Goal: Book appointment/travel/reservation

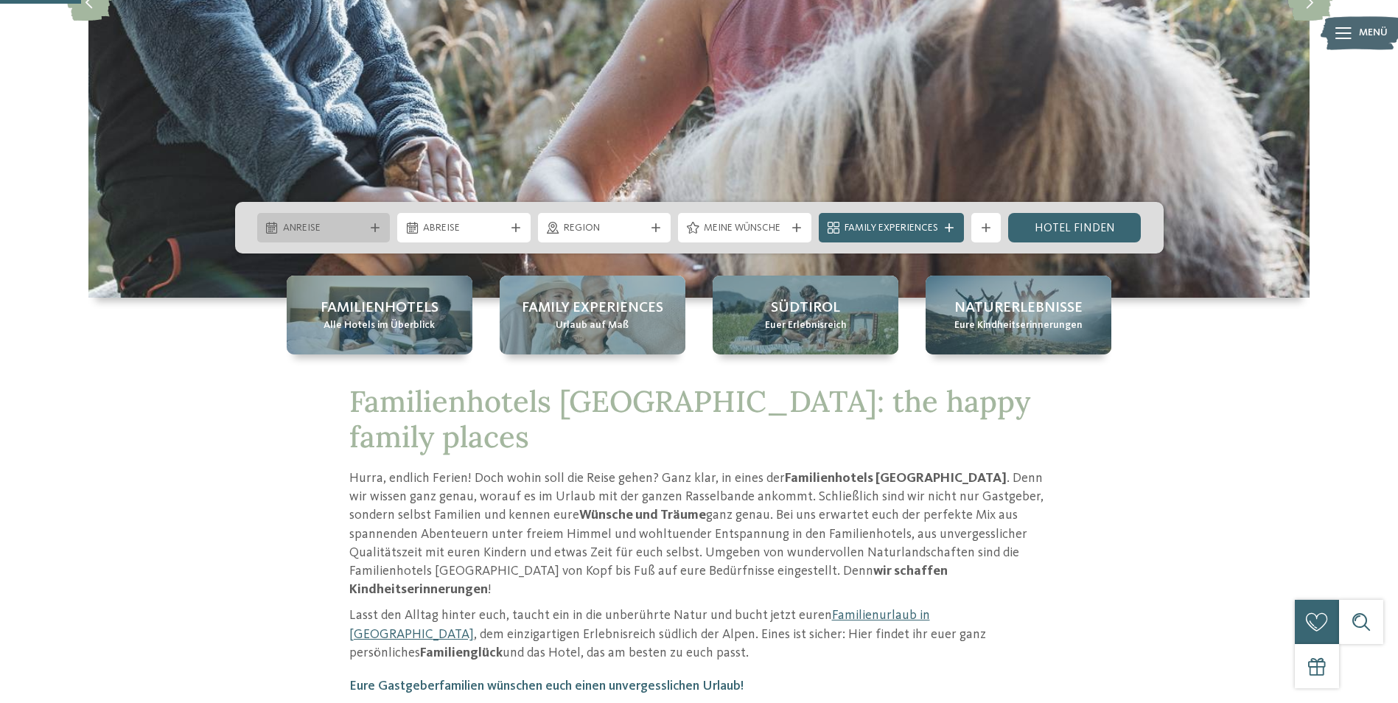
click at [315, 221] on span "Anreise" at bounding box center [324, 228] width 82 height 15
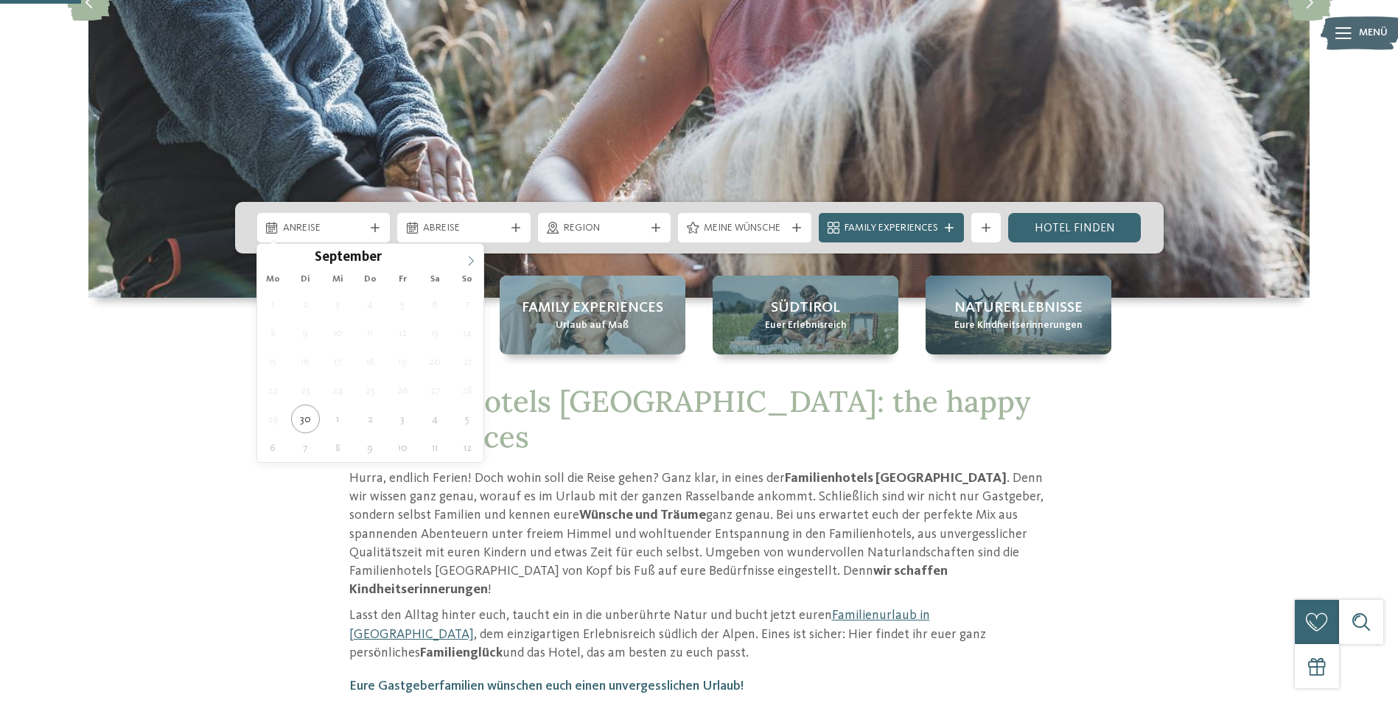
click at [466, 258] on icon at bounding box center [471, 261] width 10 height 10
type div "[DATE]"
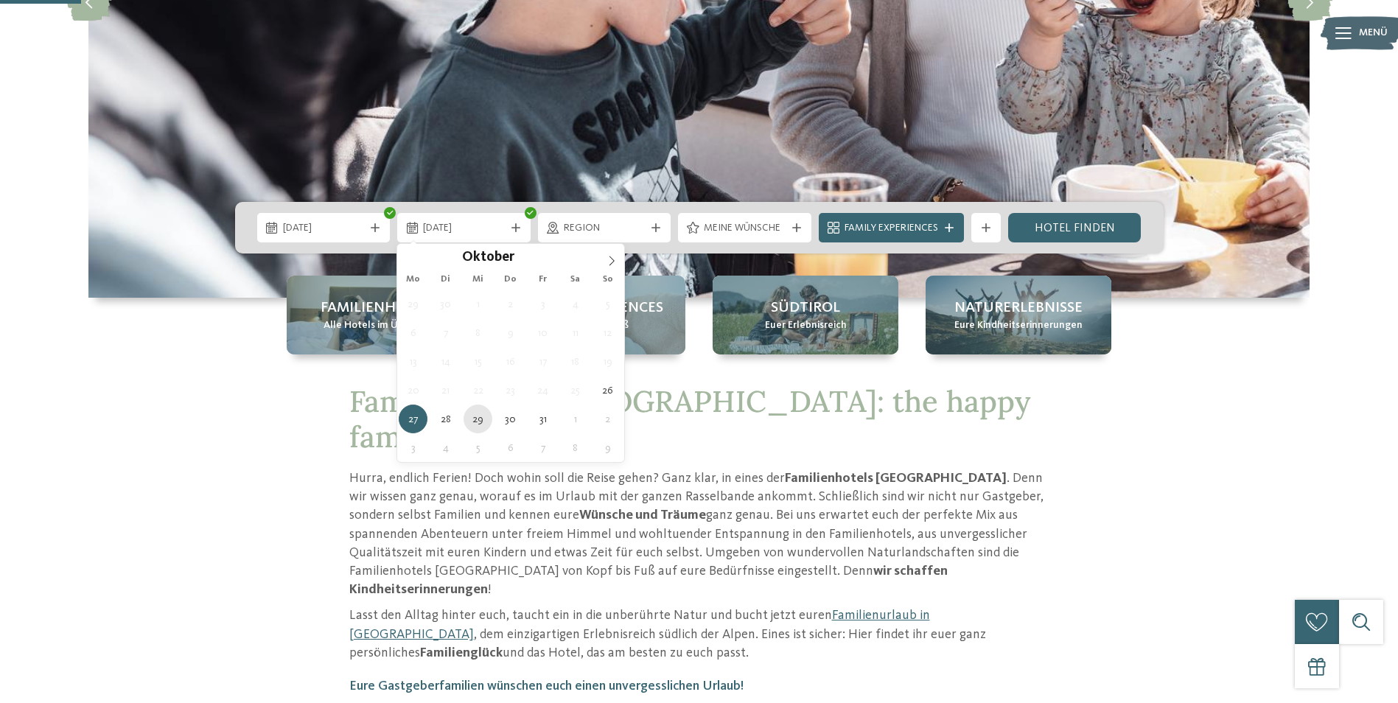
type div "[DATE]"
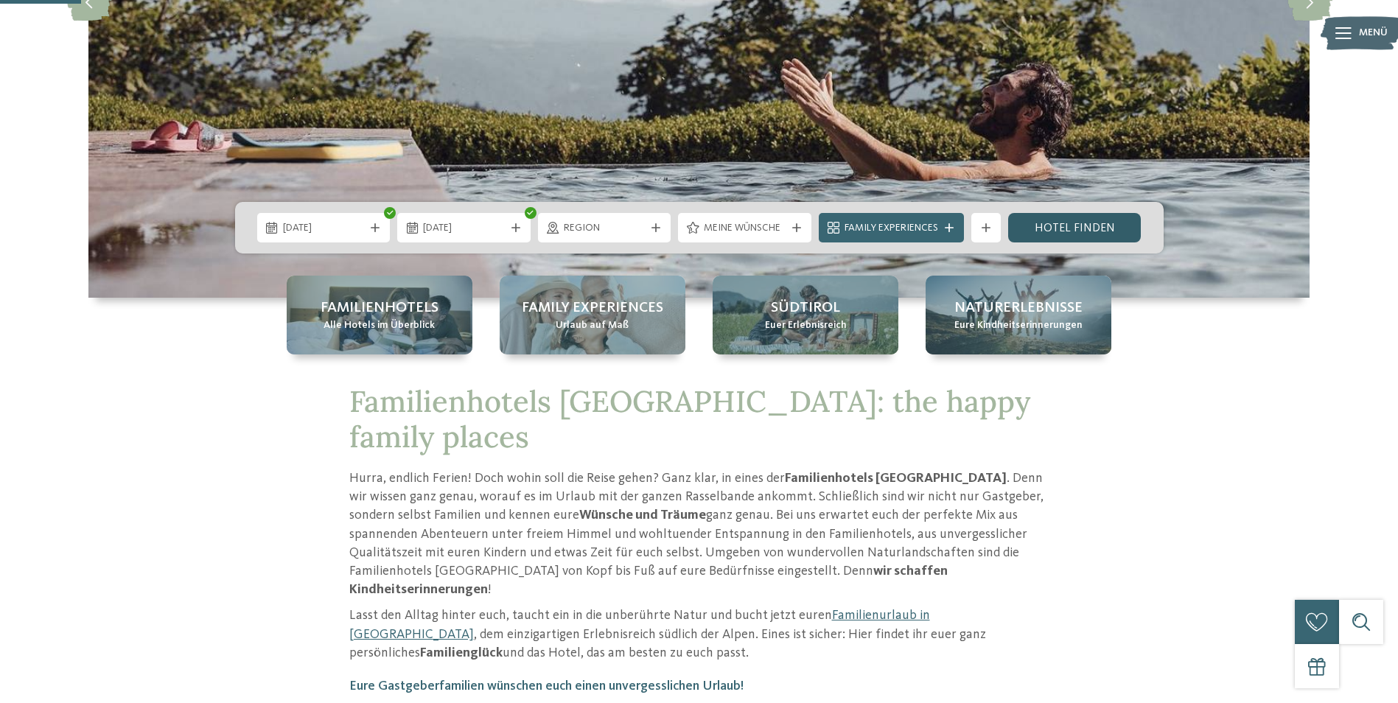
click at [1084, 229] on link "Hotel finden" at bounding box center [1074, 227] width 133 height 29
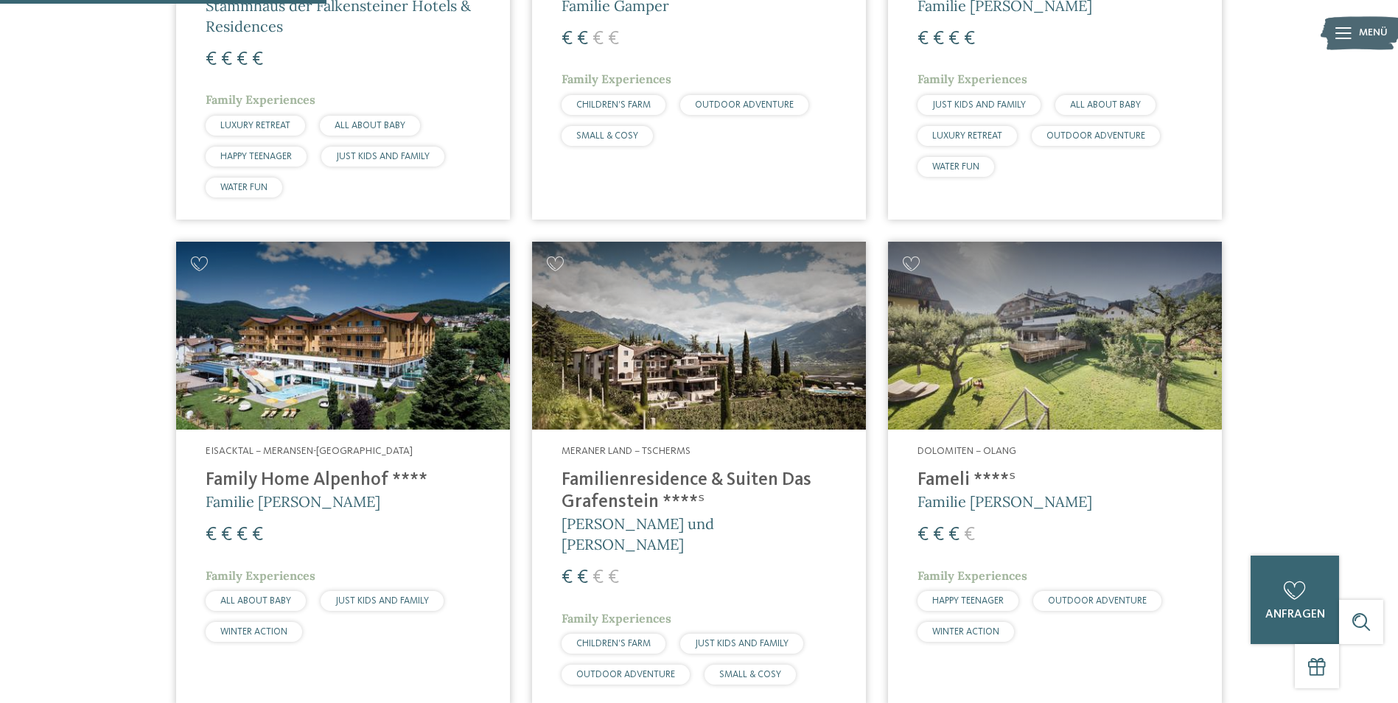
scroll to position [410, 0]
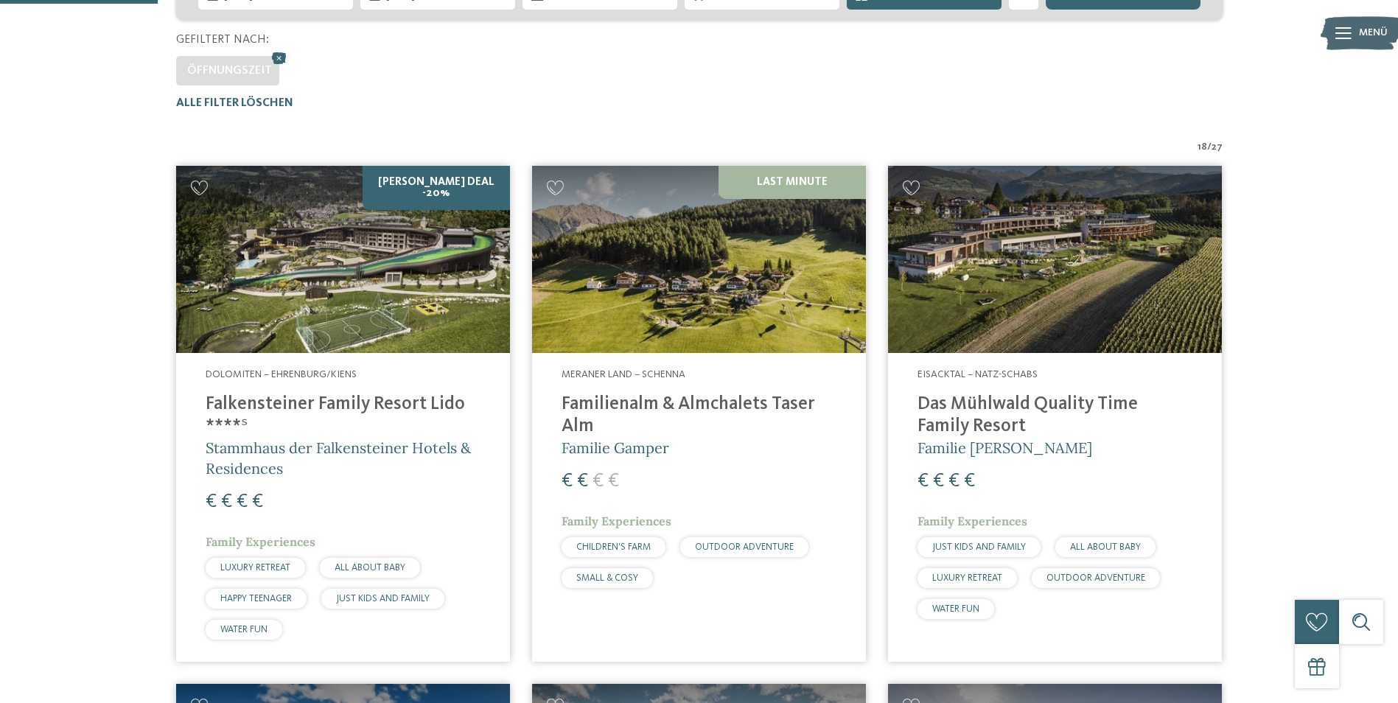
drag, startPoint x: 1089, startPoint y: 486, endPoint x: 1361, endPoint y: 259, distance: 355.1
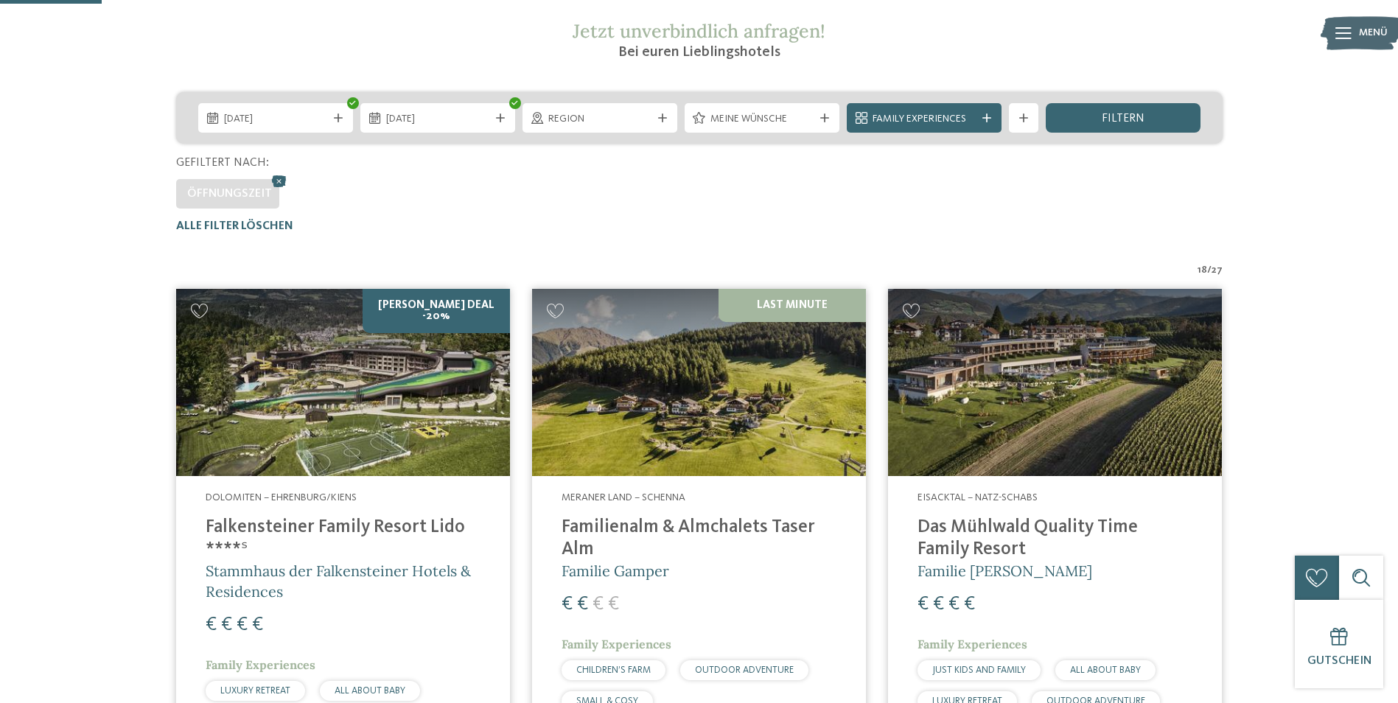
scroll to position [262, 0]
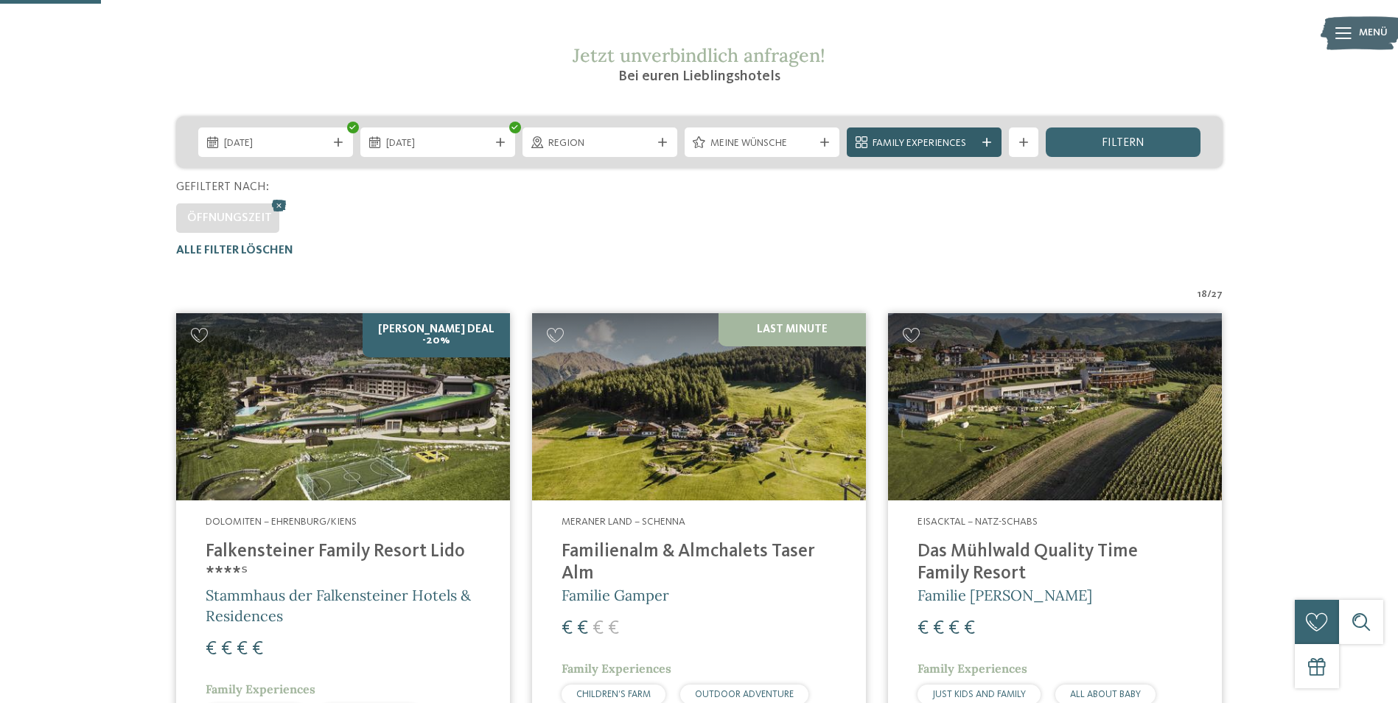
click at [963, 136] on span "Family Experiences" at bounding box center [923, 143] width 103 height 15
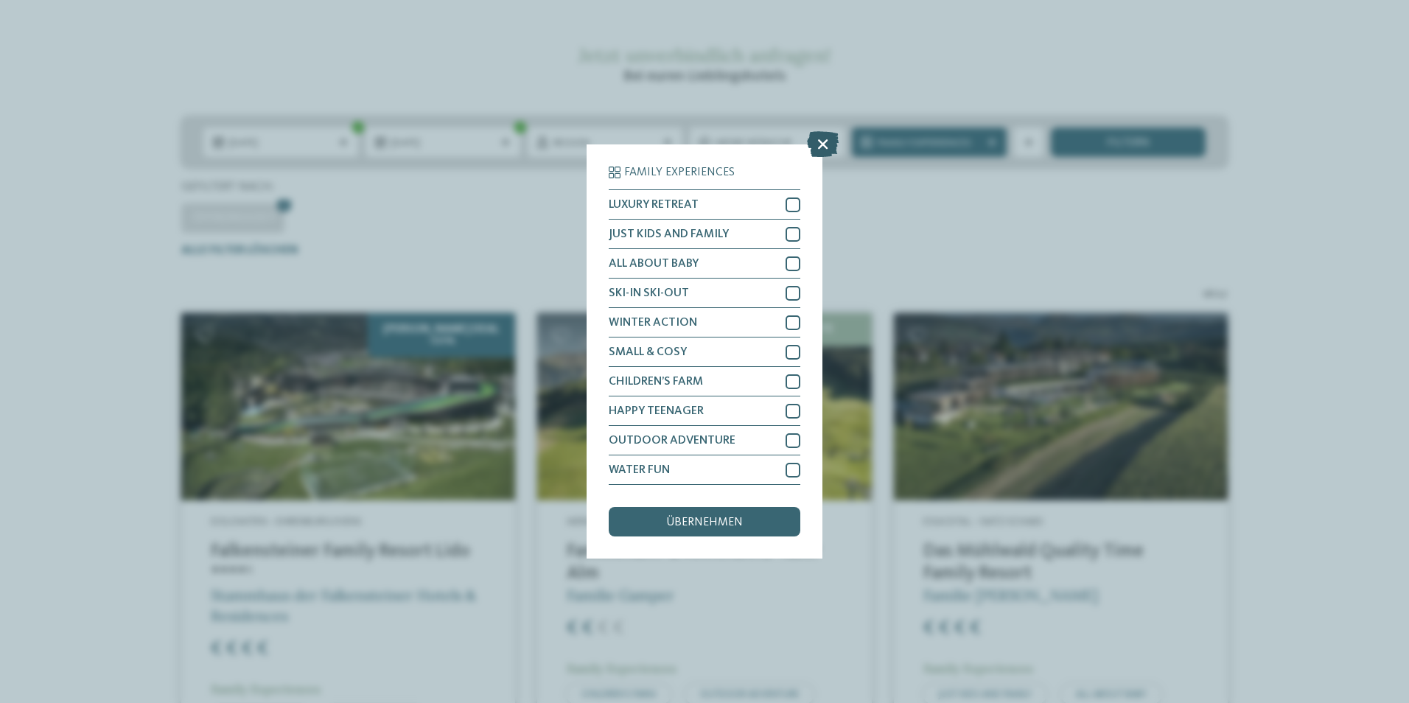
click at [815, 143] on icon at bounding box center [823, 144] width 32 height 26
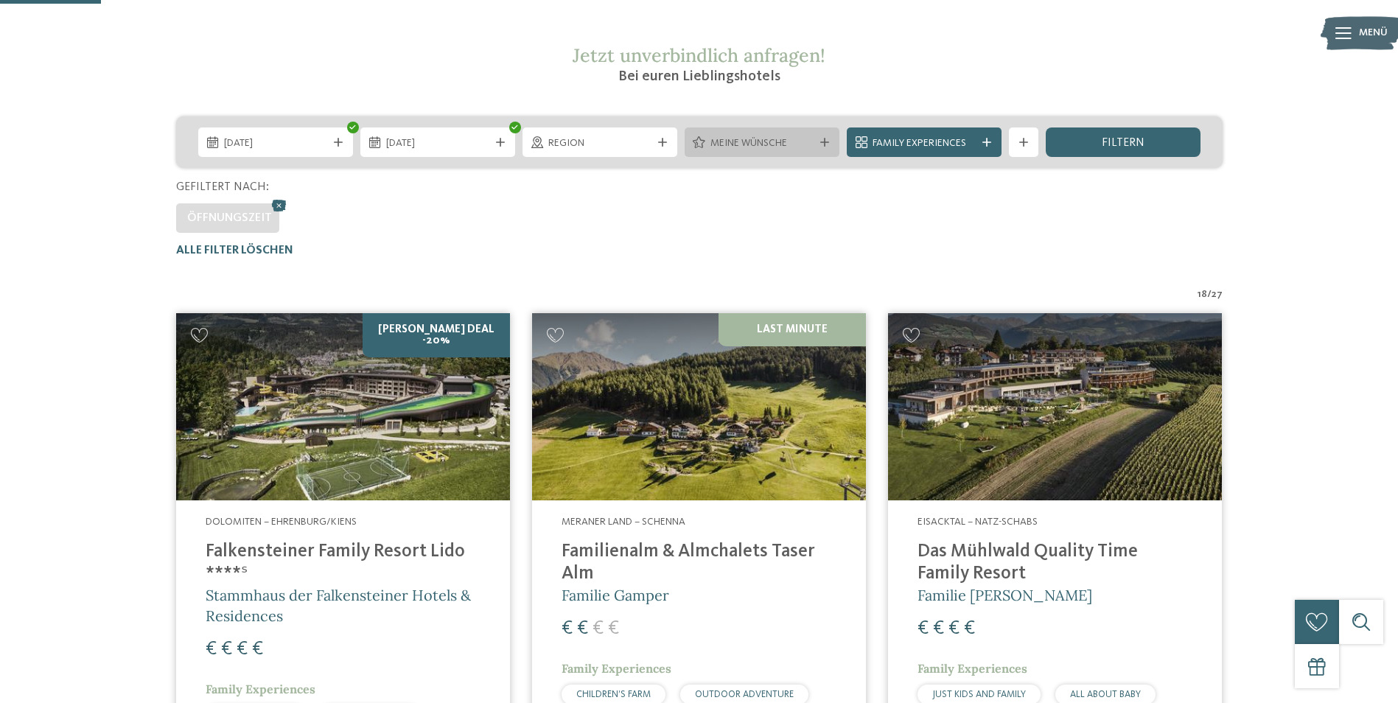
click at [774, 138] on span "Meine Wünsche" at bounding box center [761, 143] width 103 height 15
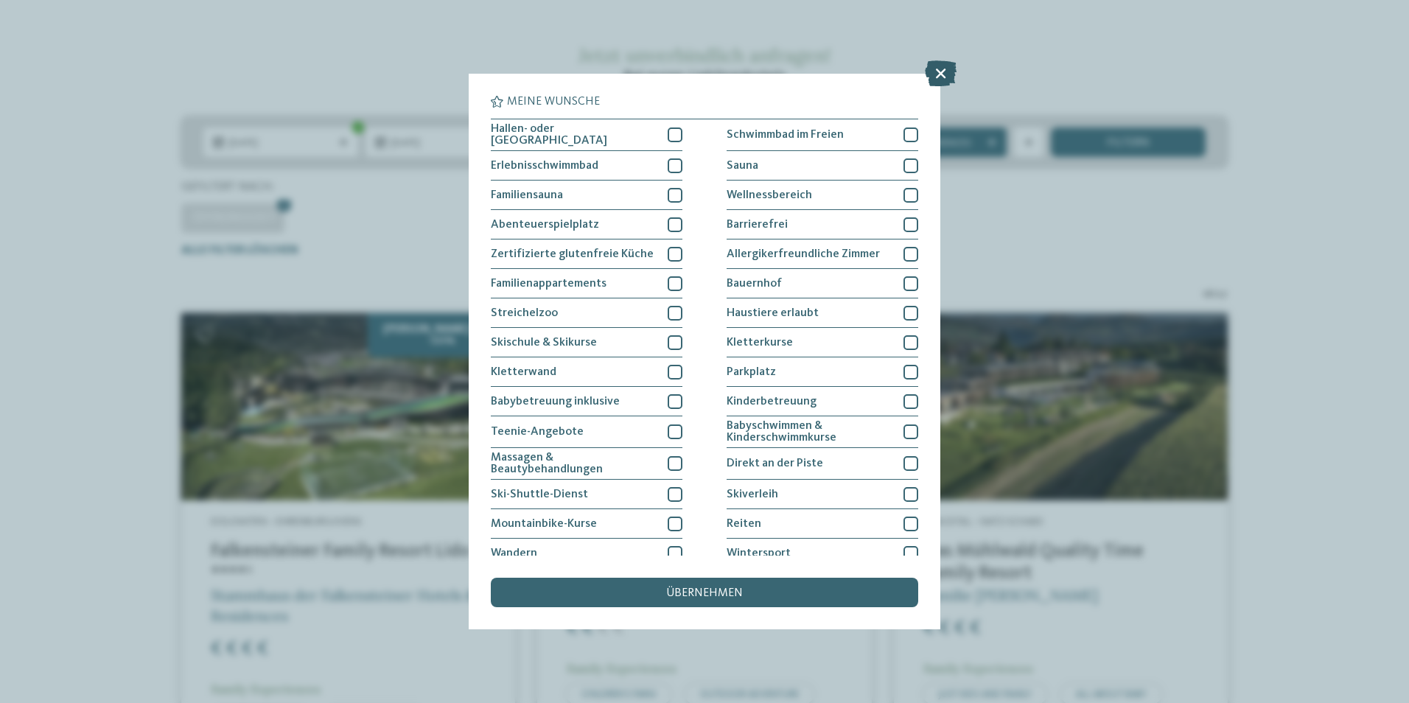
click at [937, 69] on icon at bounding box center [941, 73] width 32 height 26
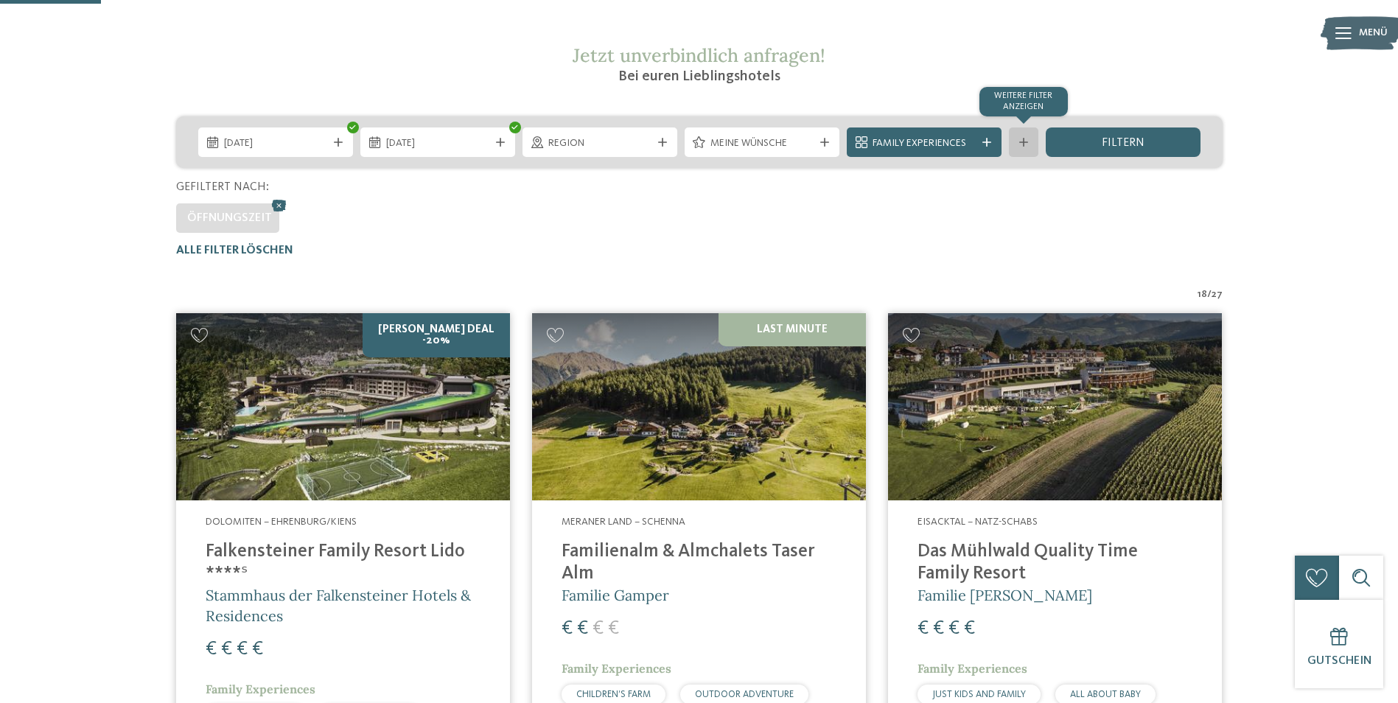
click at [1020, 140] on icon at bounding box center [1023, 142] width 9 height 9
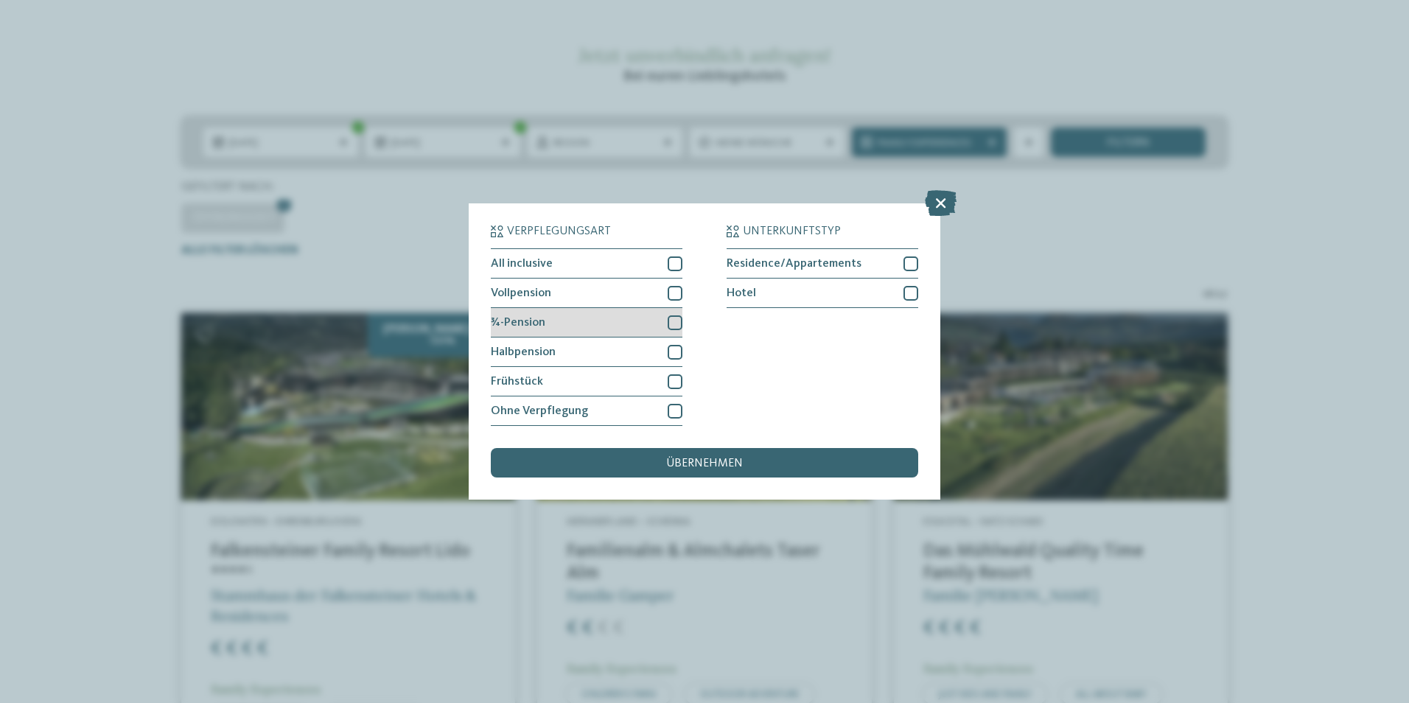
click at [673, 320] on div at bounding box center [674, 322] width 15 height 15
click at [675, 289] on div at bounding box center [674, 293] width 15 height 15
click at [677, 258] on div at bounding box center [674, 263] width 15 height 15
click at [682, 474] on div "übernehmen" at bounding box center [704, 462] width 427 height 29
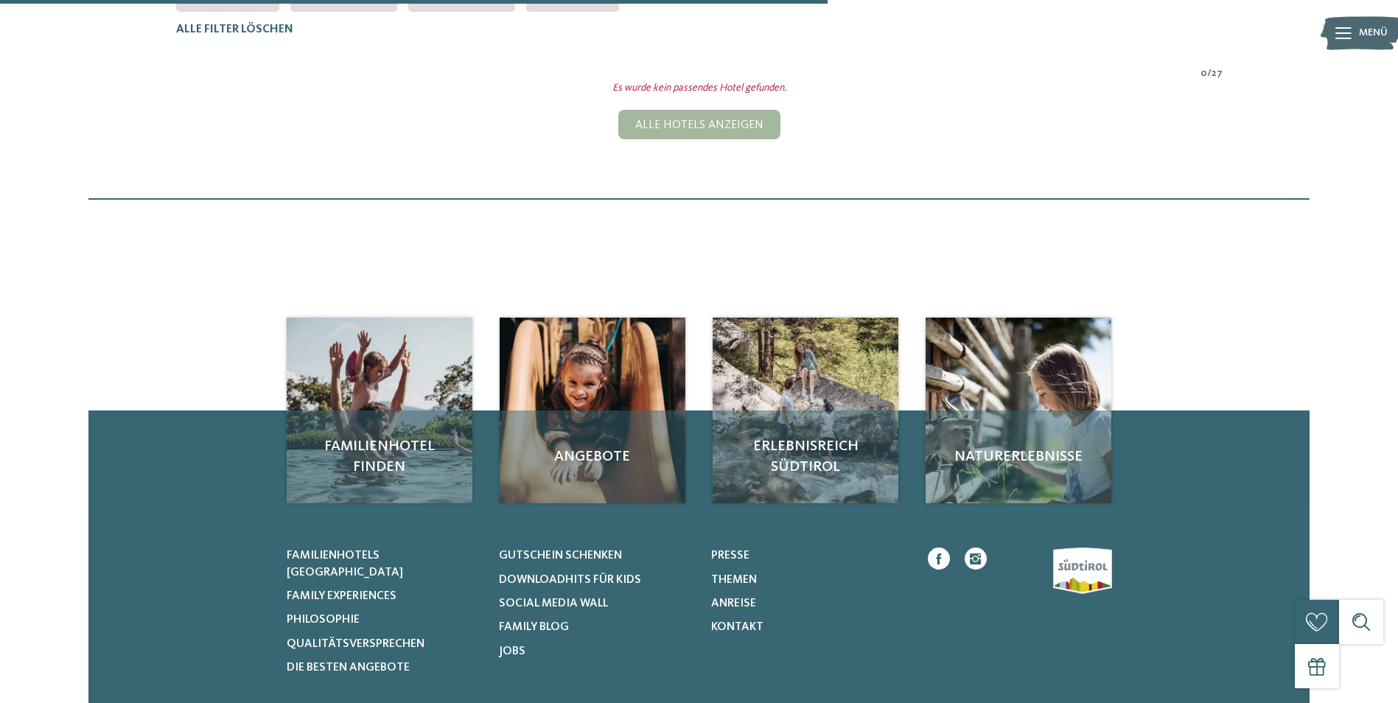
scroll to position [189, 0]
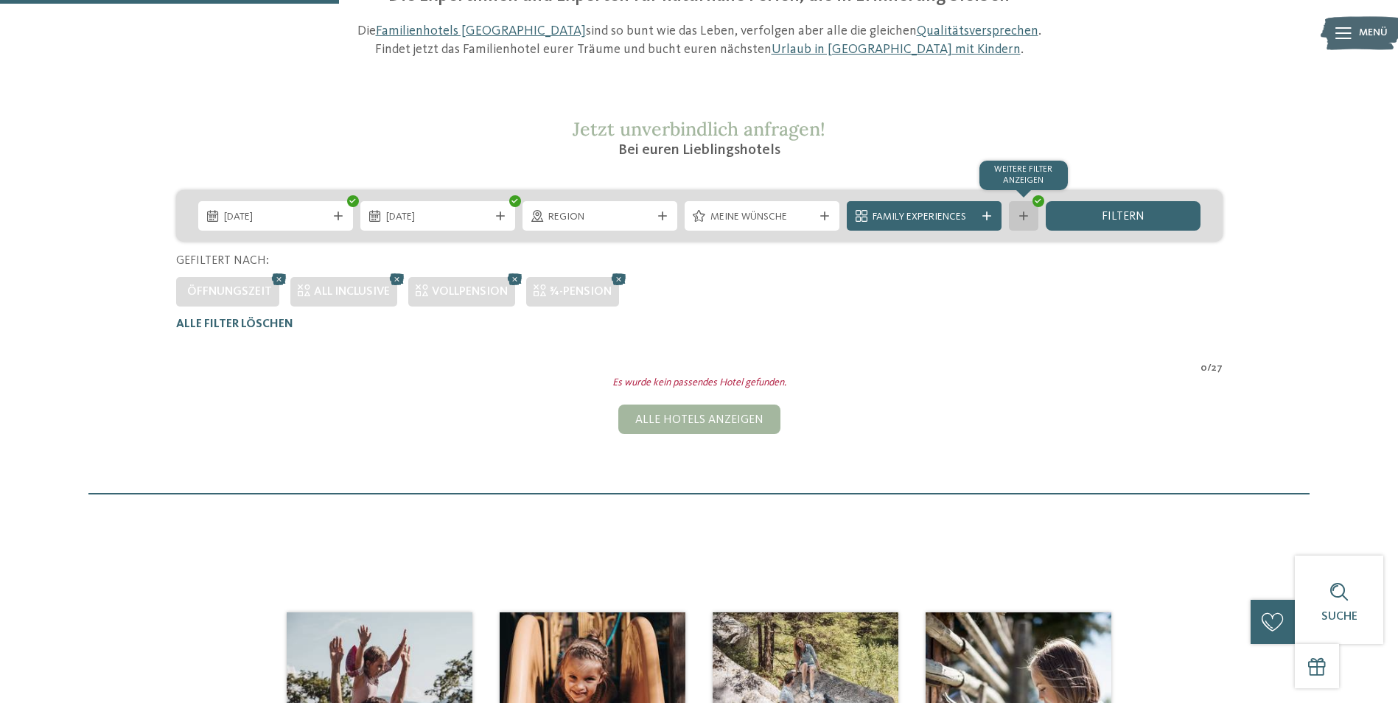
click at [1038, 200] on icon at bounding box center [1037, 201] width 7 height 6
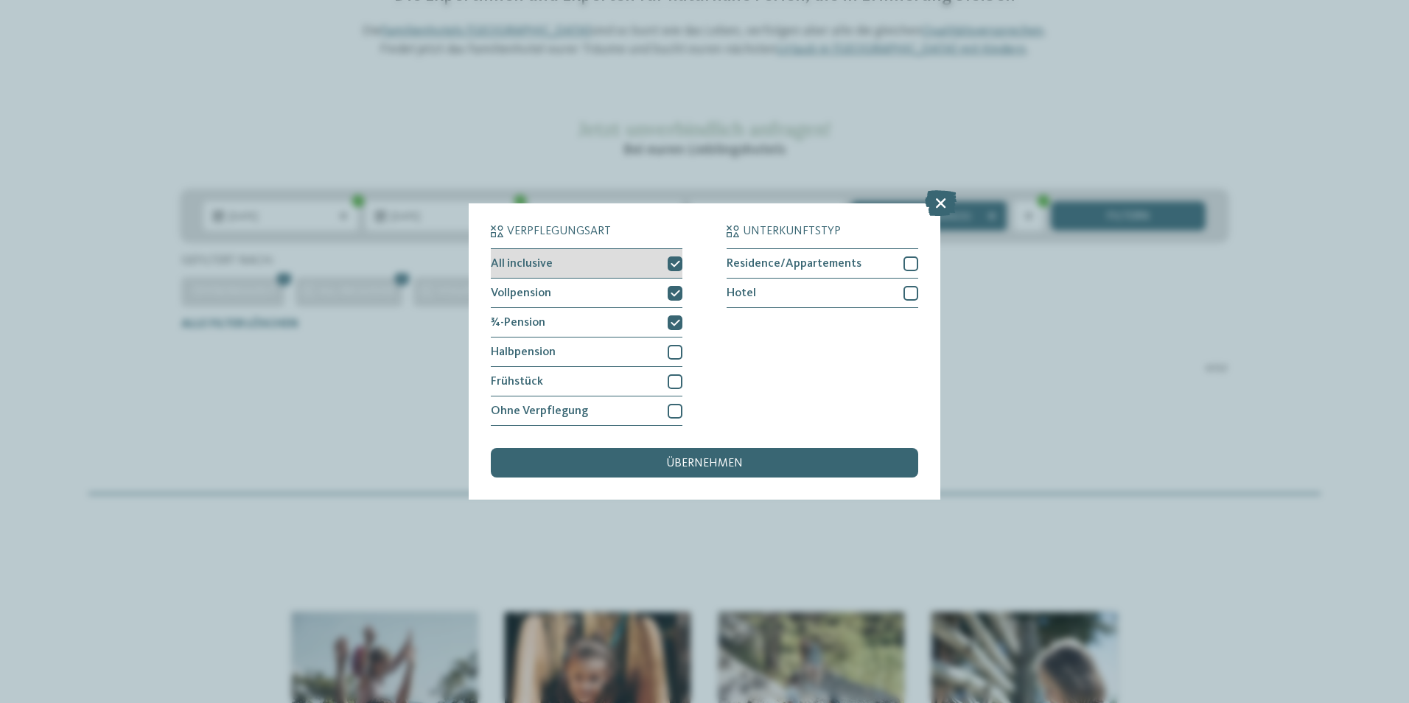
click at [678, 259] on icon at bounding box center [675, 263] width 10 height 9
click at [675, 294] on icon at bounding box center [675, 293] width 10 height 9
click at [670, 326] on icon at bounding box center [675, 322] width 10 height 9
click at [754, 460] on div "übernehmen" at bounding box center [704, 462] width 427 height 29
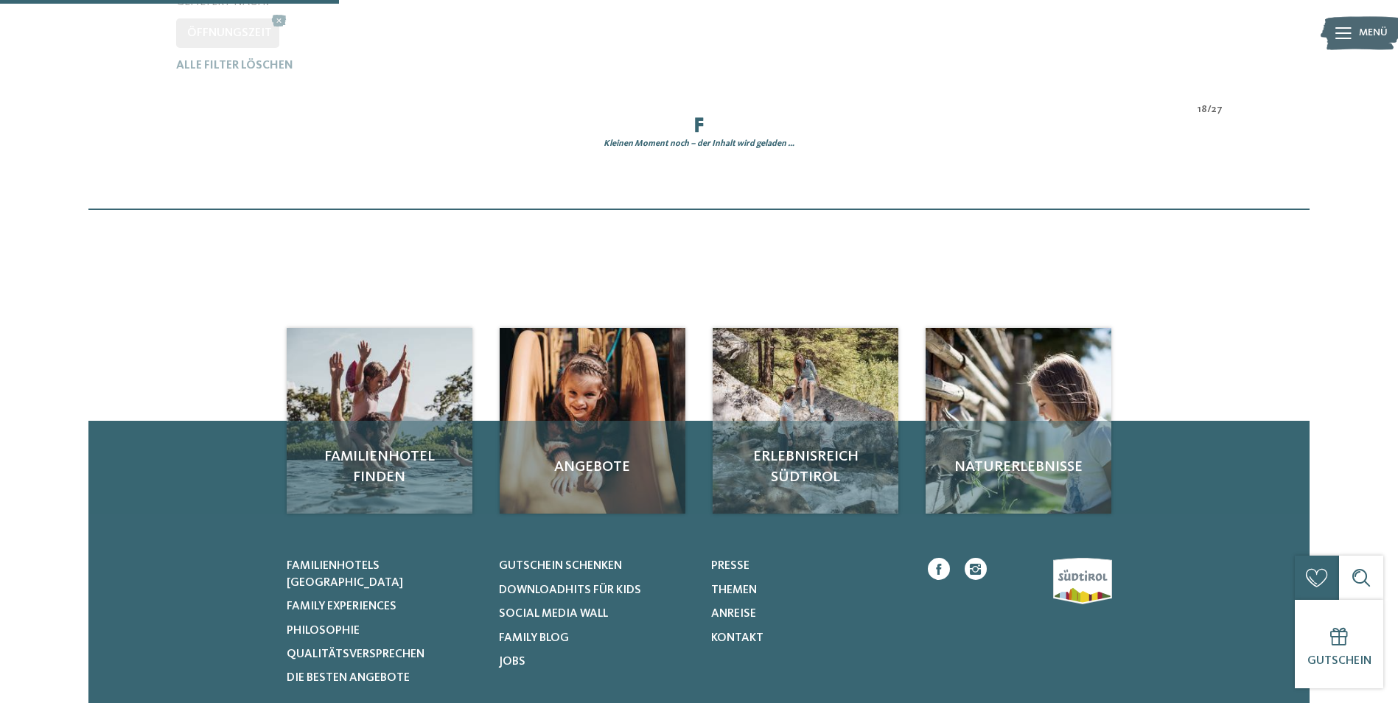
scroll to position [483, 0]
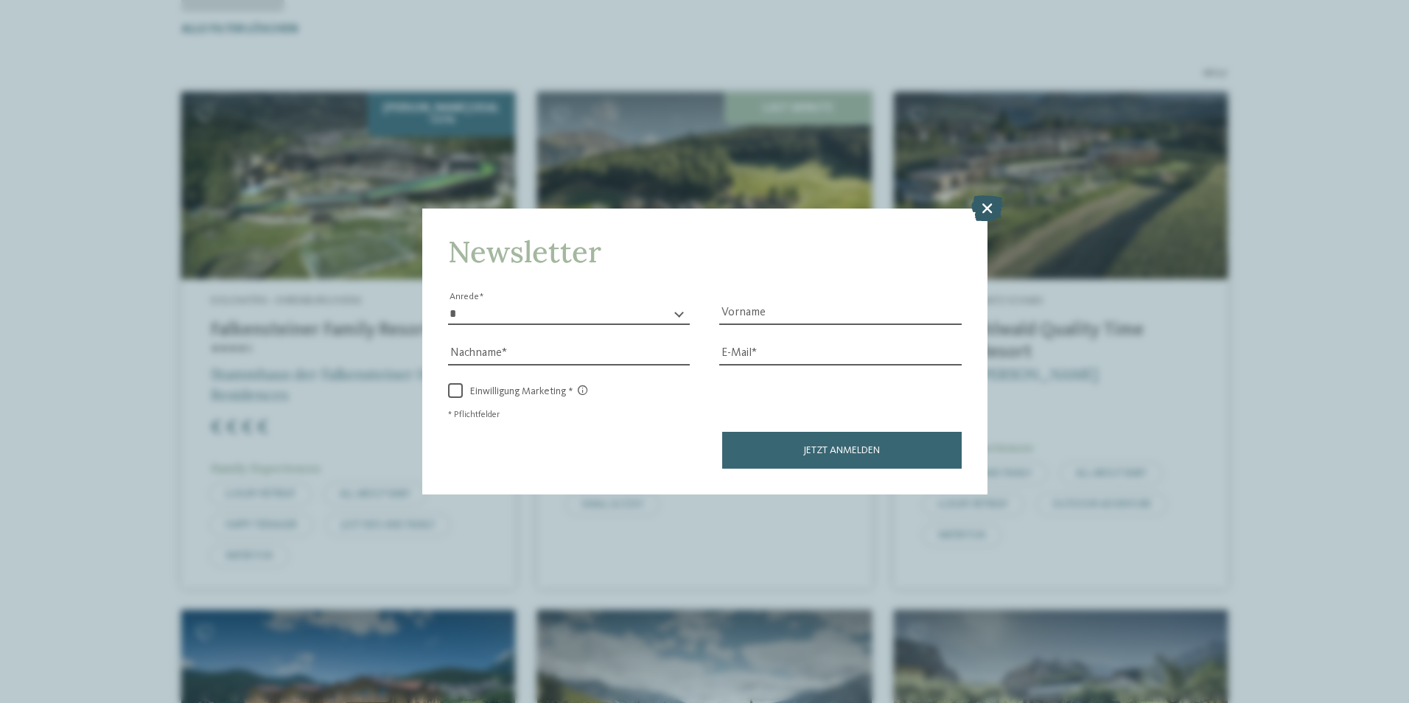
click at [983, 206] on icon at bounding box center [987, 207] width 32 height 26
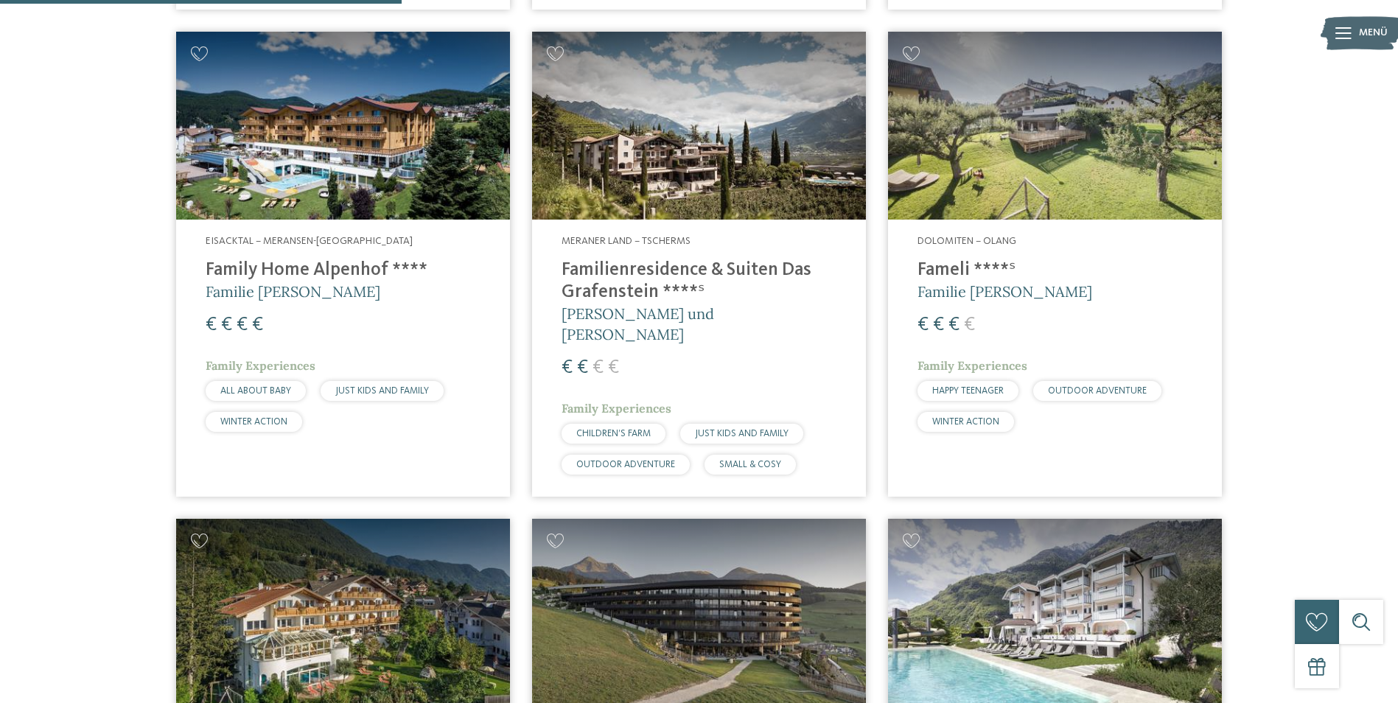
scroll to position [1073, 0]
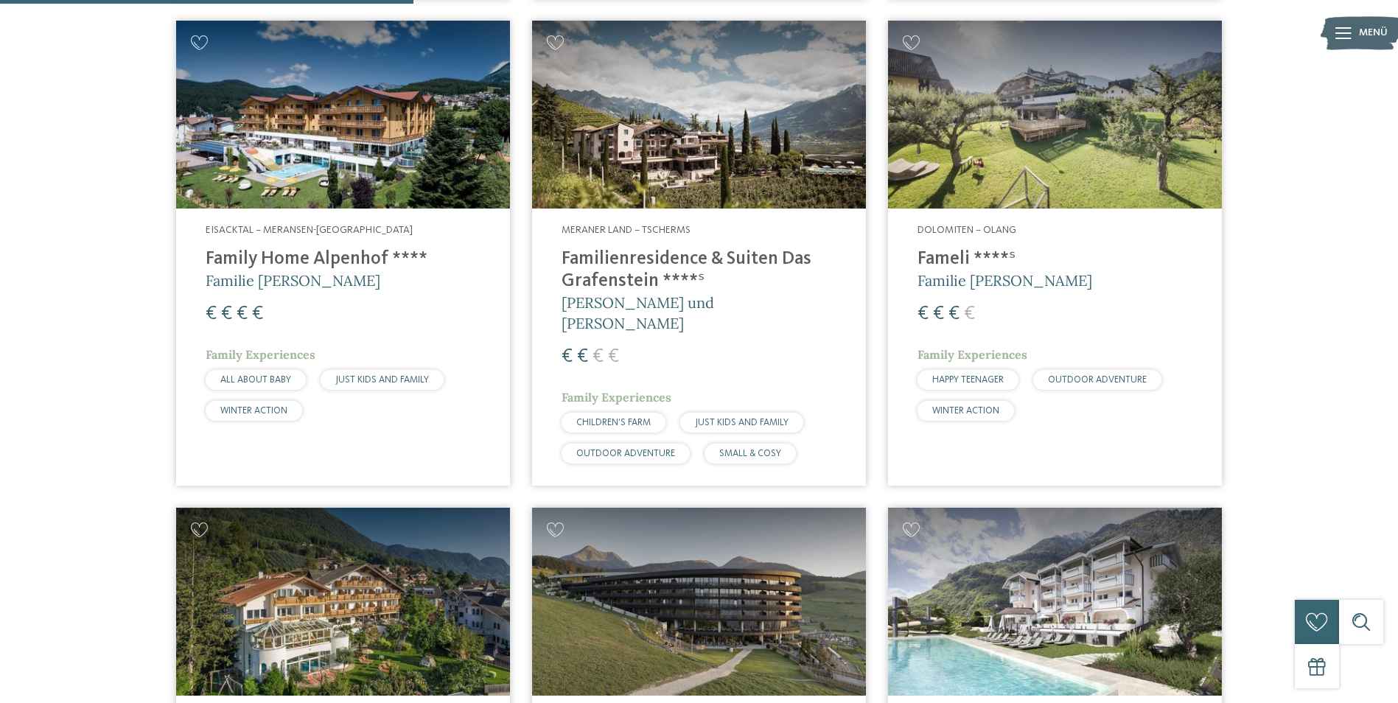
click at [373, 166] on img at bounding box center [343, 115] width 334 height 188
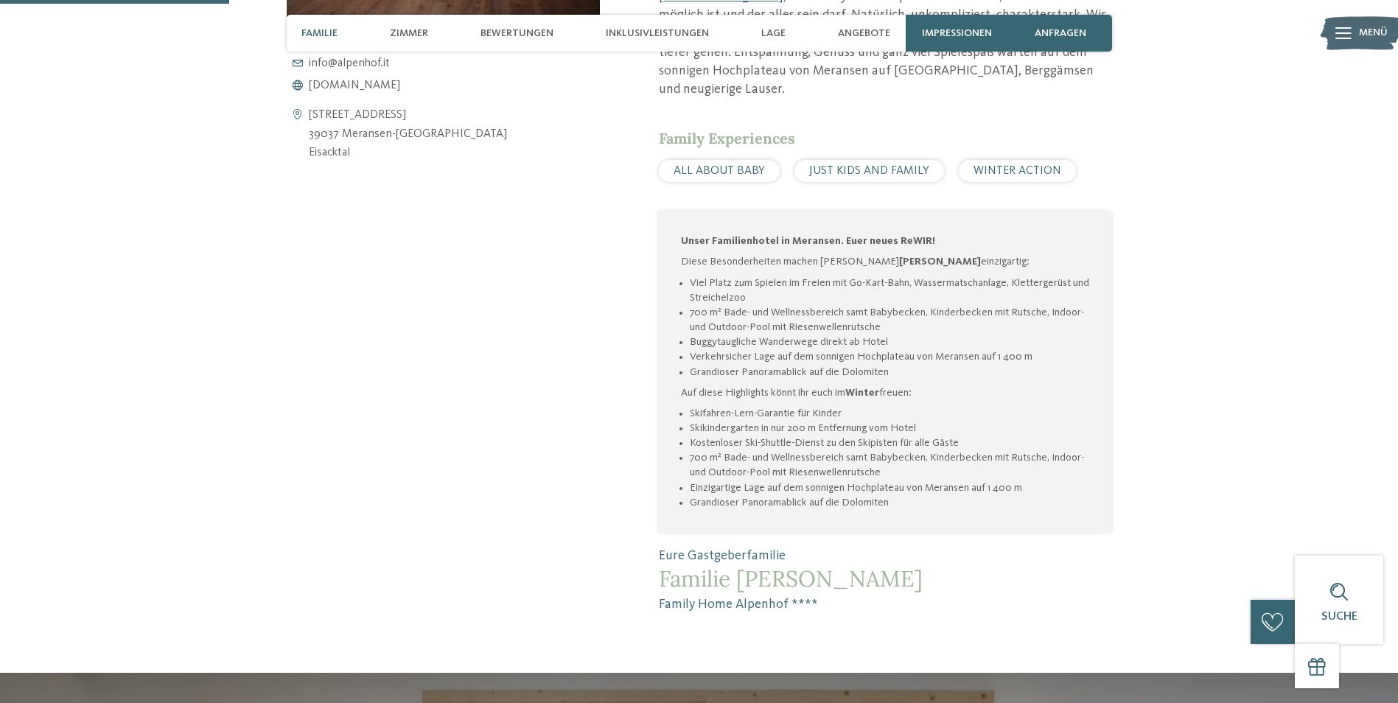
scroll to position [810, 0]
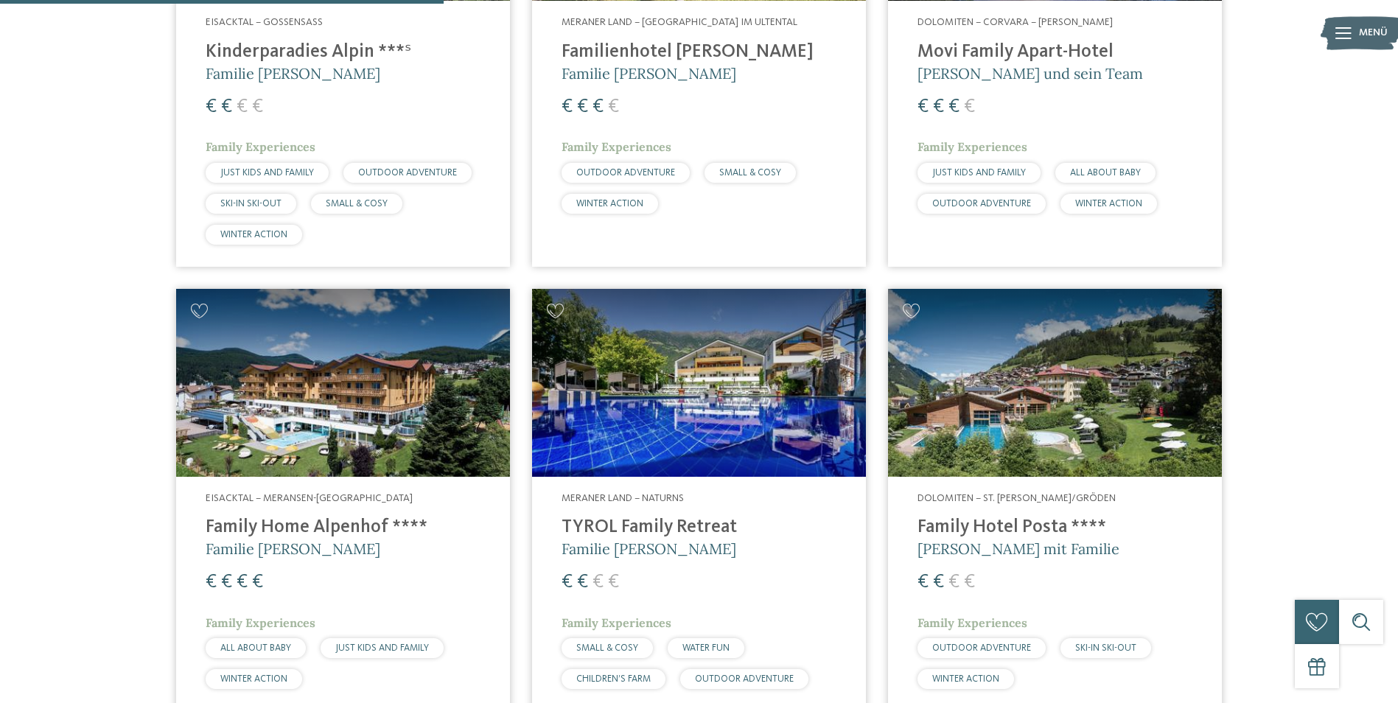
scroll to position [1400, 0]
